Goal: Entertainment & Leisure: Consume media (video, audio)

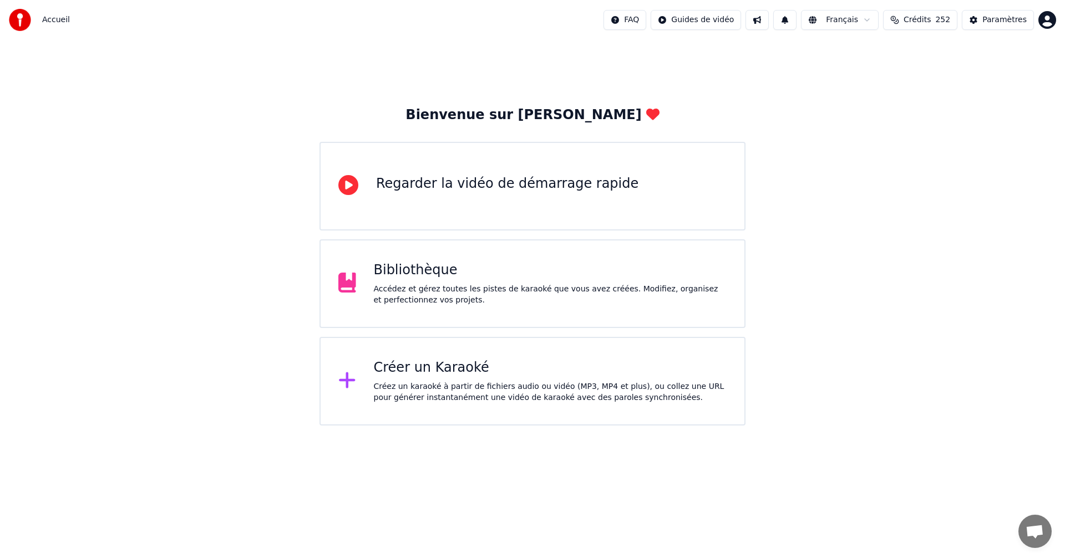
click at [385, 260] on div "Bibliothèque Accédez et gérez toutes les pistes de karaoké que vous avez créées…" at bounding box center [532, 284] width 426 height 89
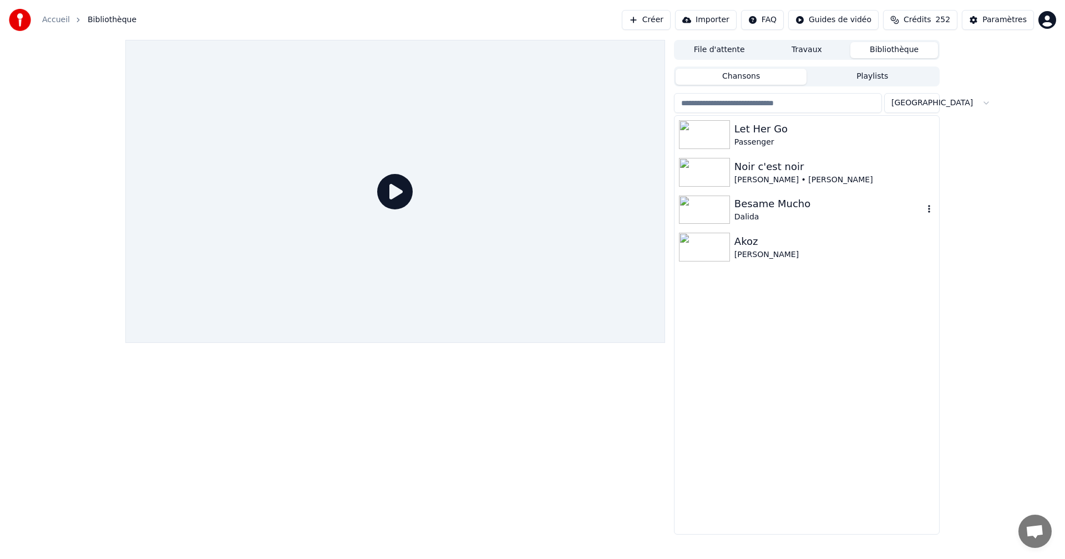
click at [928, 205] on icon "button" at bounding box center [928, 209] width 11 height 9
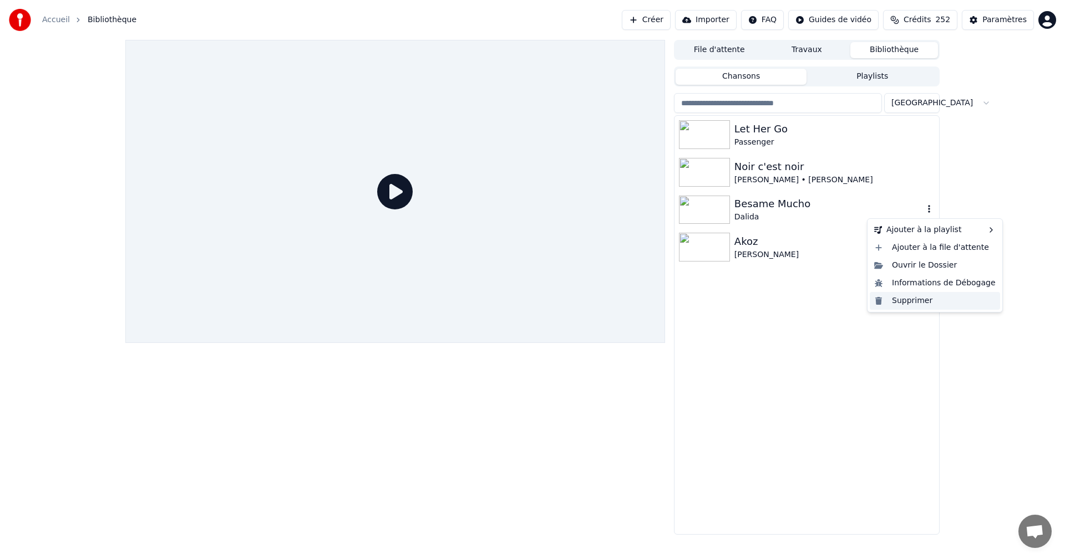
click at [911, 299] on div "Supprimer" at bounding box center [934, 301] width 130 height 18
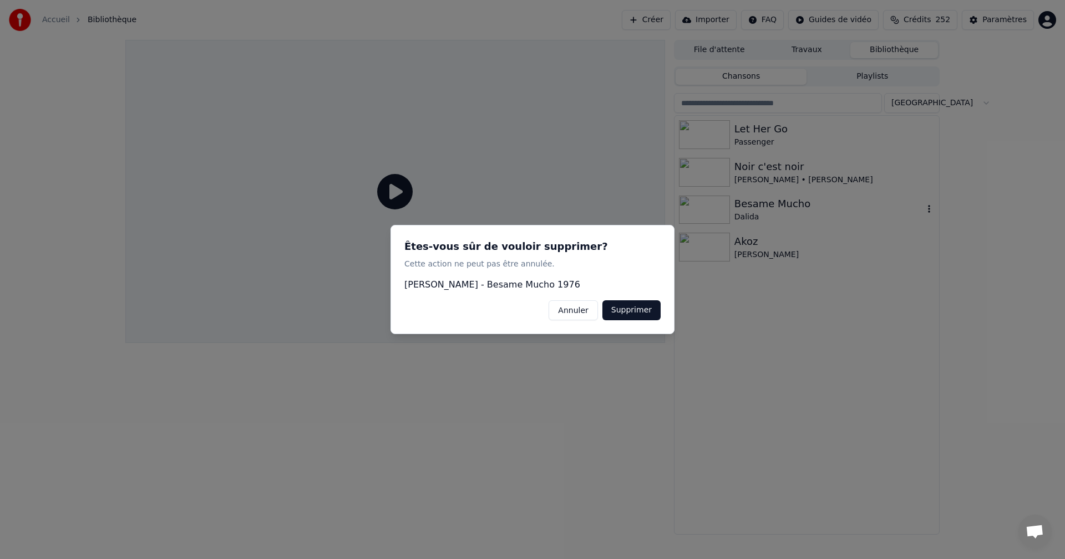
click at [625, 309] on button "Supprimer" at bounding box center [631, 311] width 58 height 20
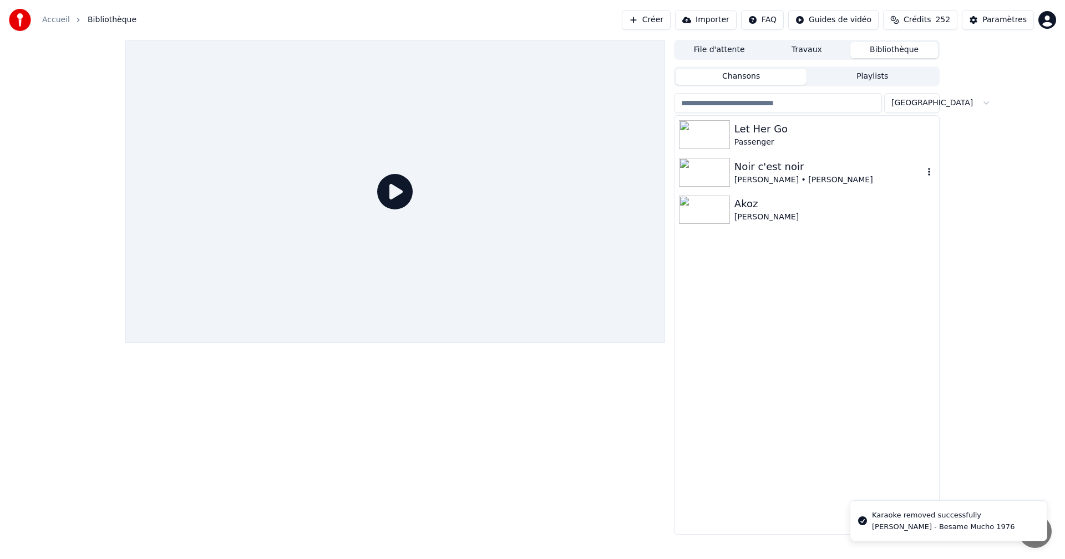
click at [933, 174] on icon "button" at bounding box center [928, 171] width 11 height 9
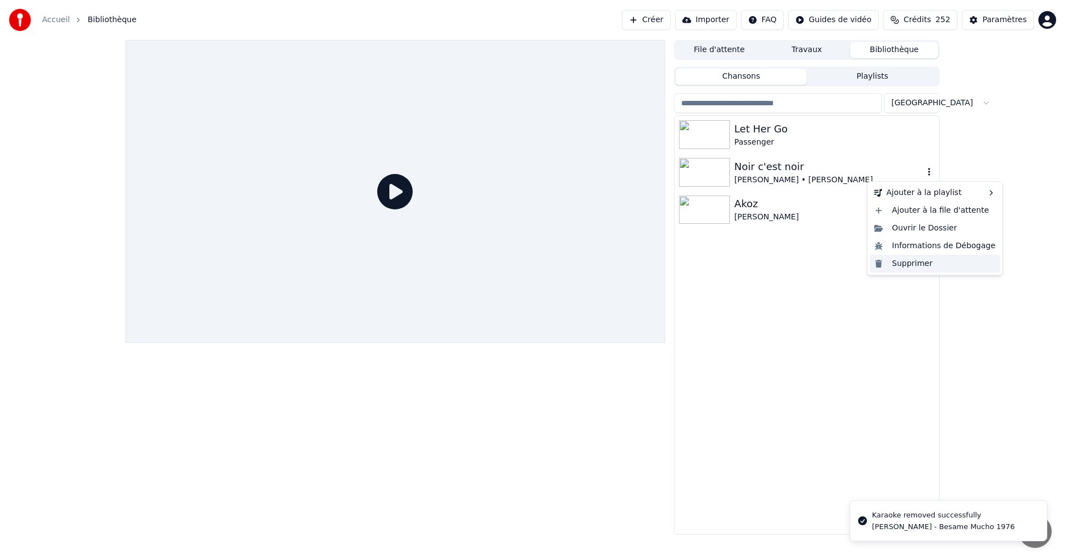
click at [900, 265] on div "Supprimer" at bounding box center [934, 264] width 130 height 18
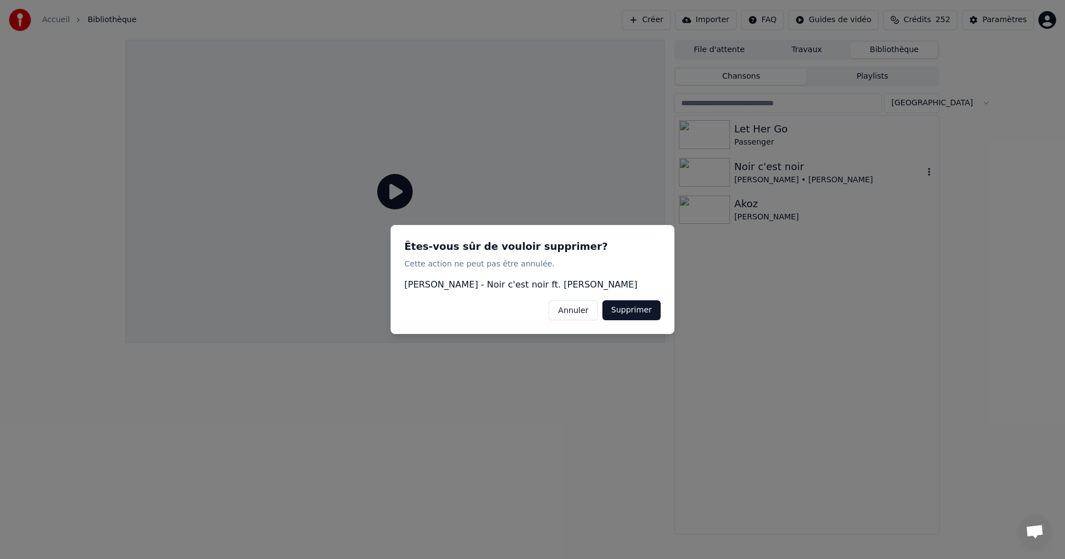
click at [628, 314] on button "Supprimer" at bounding box center [631, 311] width 58 height 20
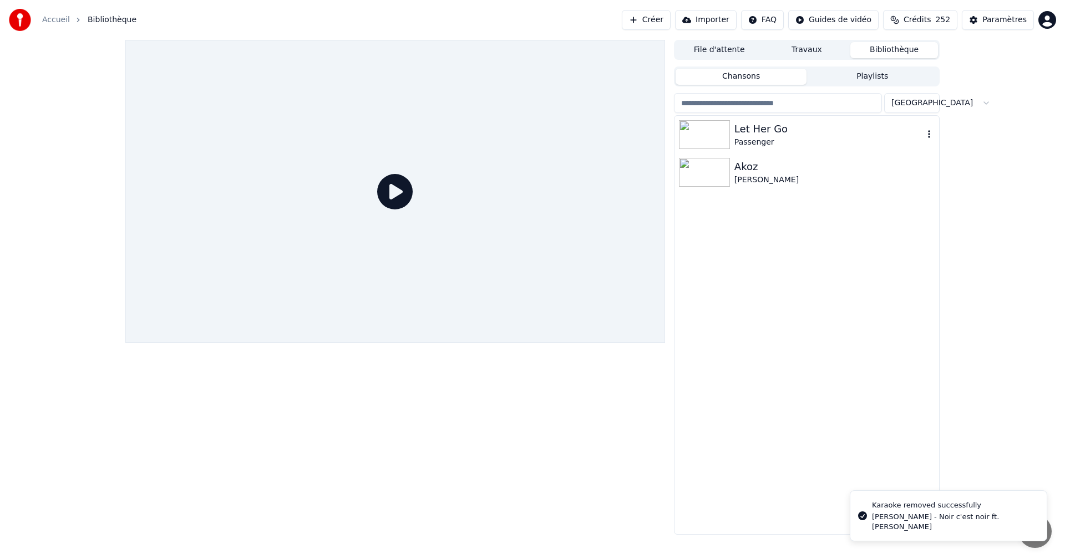
click at [929, 126] on div "Let Her Go Passenger" at bounding box center [806, 135] width 264 height 38
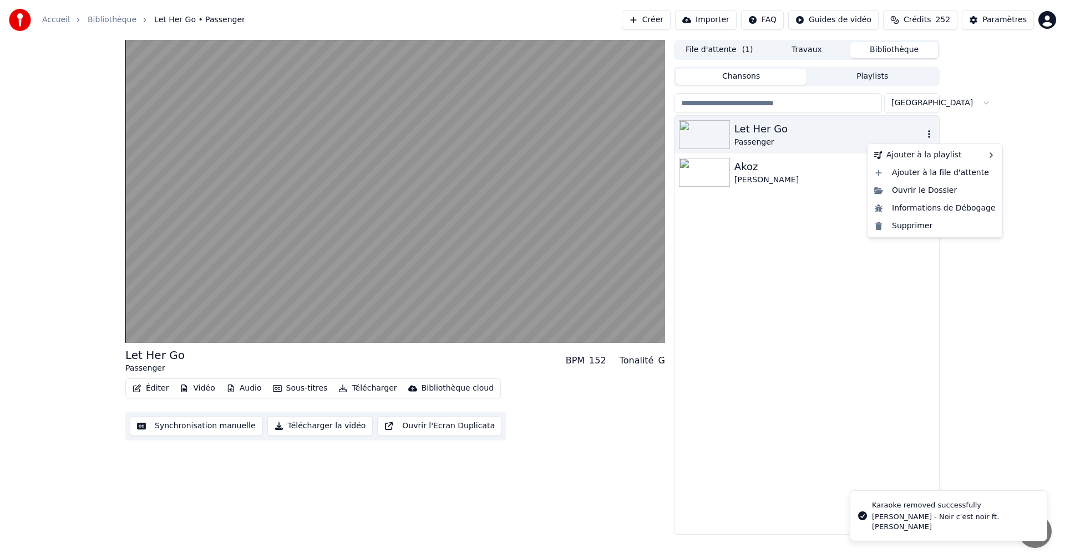
click at [926, 137] on icon "button" at bounding box center [928, 134] width 11 height 9
click at [907, 225] on div "Supprimer" at bounding box center [934, 226] width 130 height 18
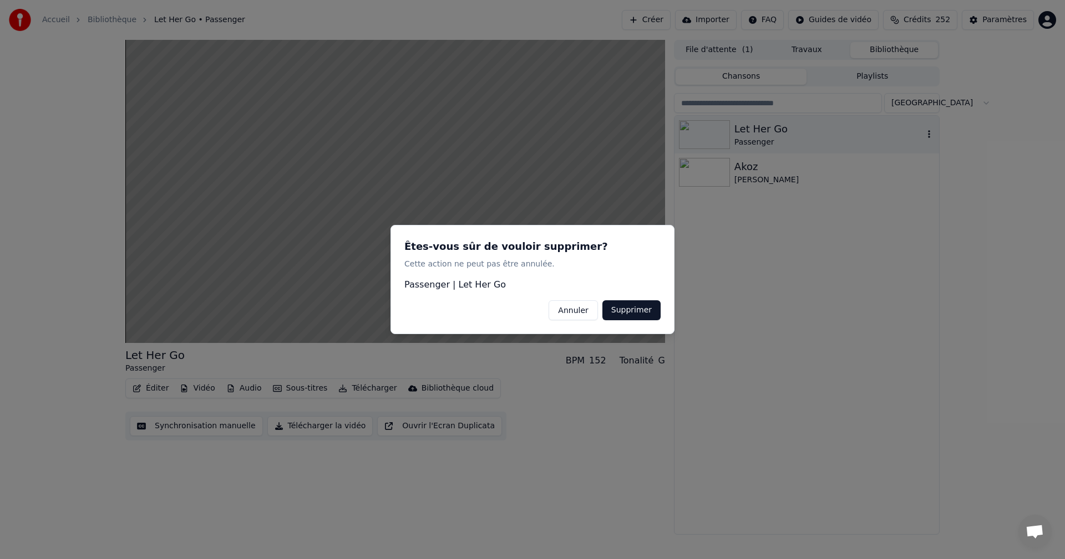
click at [649, 308] on button "Supprimer" at bounding box center [631, 311] width 58 height 20
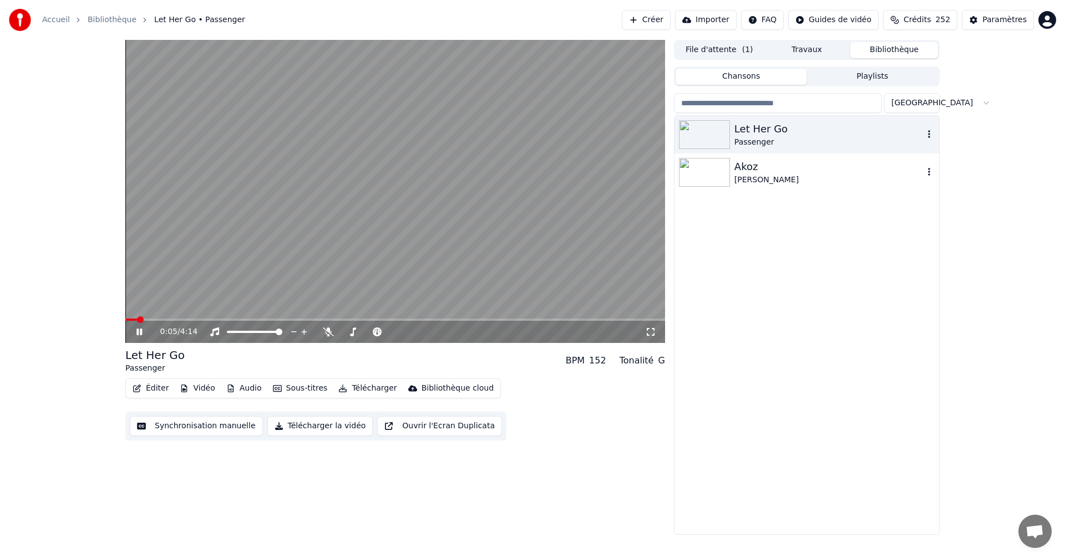
click at [755, 175] on div "[PERSON_NAME]" at bounding box center [828, 180] width 189 height 11
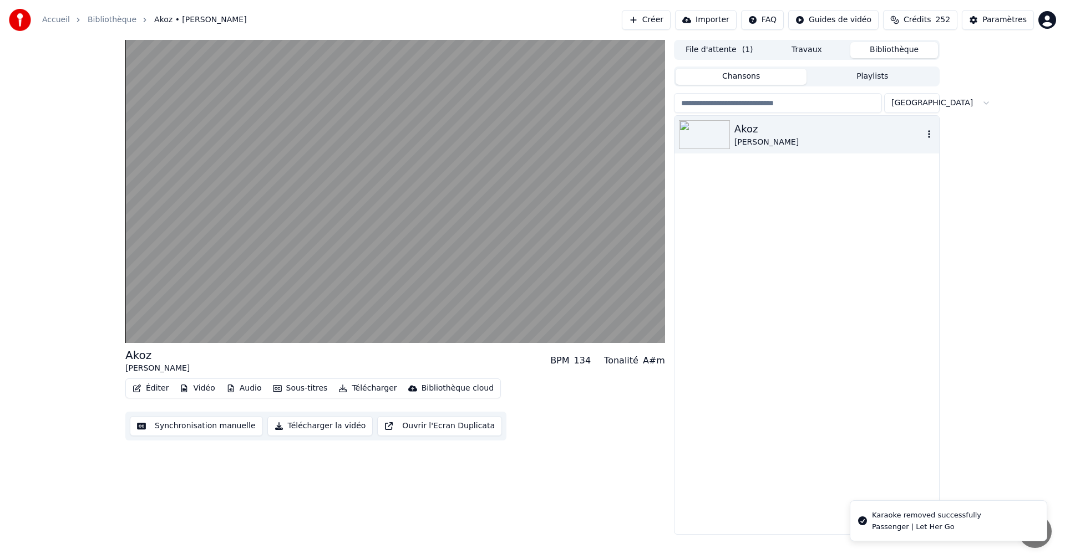
click at [733, 142] on div at bounding box center [706, 134] width 55 height 29
click at [752, 140] on div "[PERSON_NAME]" at bounding box center [828, 142] width 189 height 11
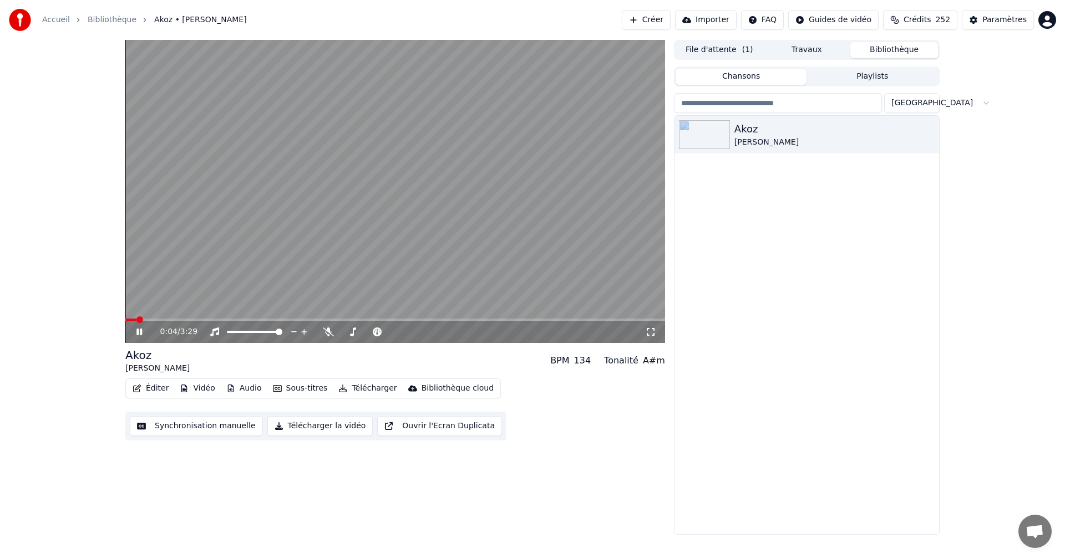
click at [604, 260] on video at bounding box center [394, 191] width 539 height 303
click at [604, 259] on video at bounding box center [394, 191] width 539 height 303
click at [786, 144] on div "[PERSON_NAME]" at bounding box center [828, 142] width 189 height 11
click at [193, 319] on span at bounding box center [394, 320] width 539 height 2
click at [323, 329] on icon at bounding box center [328, 332] width 11 height 9
